Goal: Task Accomplishment & Management: Manage account settings

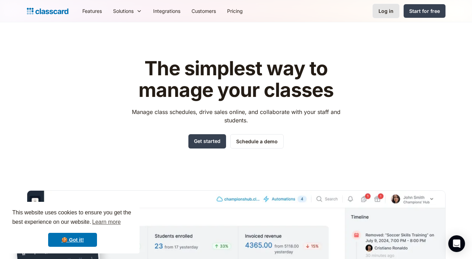
click at [390, 12] on div "Log in" at bounding box center [385, 10] width 15 height 7
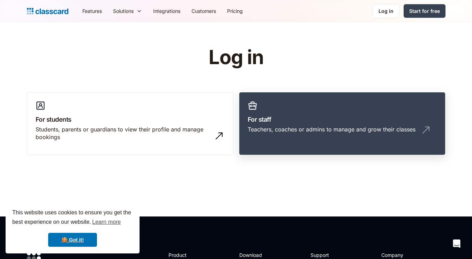
click at [276, 125] on link "For staff Teachers, coaches or admins to manage and grow their classes" at bounding box center [342, 123] width 207 height 63
